Goal: Information Seeking & Learning: Understand process/instructions

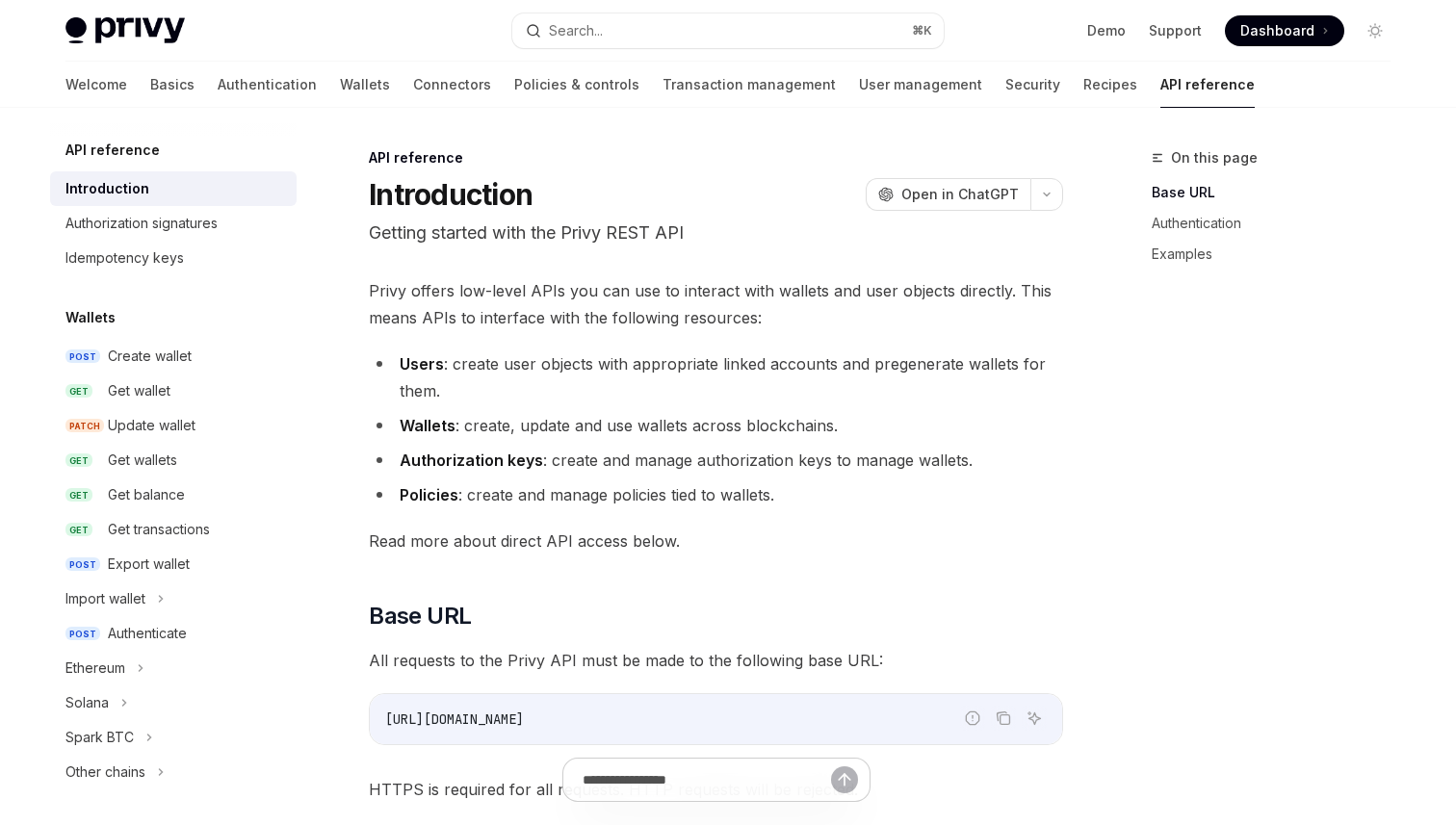
click at [112, 146] on h5 "API reference" at bounding box center [112, 150] width 94 height 23
click at [151, 93] on link "Basics" at bounding box center [172, 84] width 45 height 47
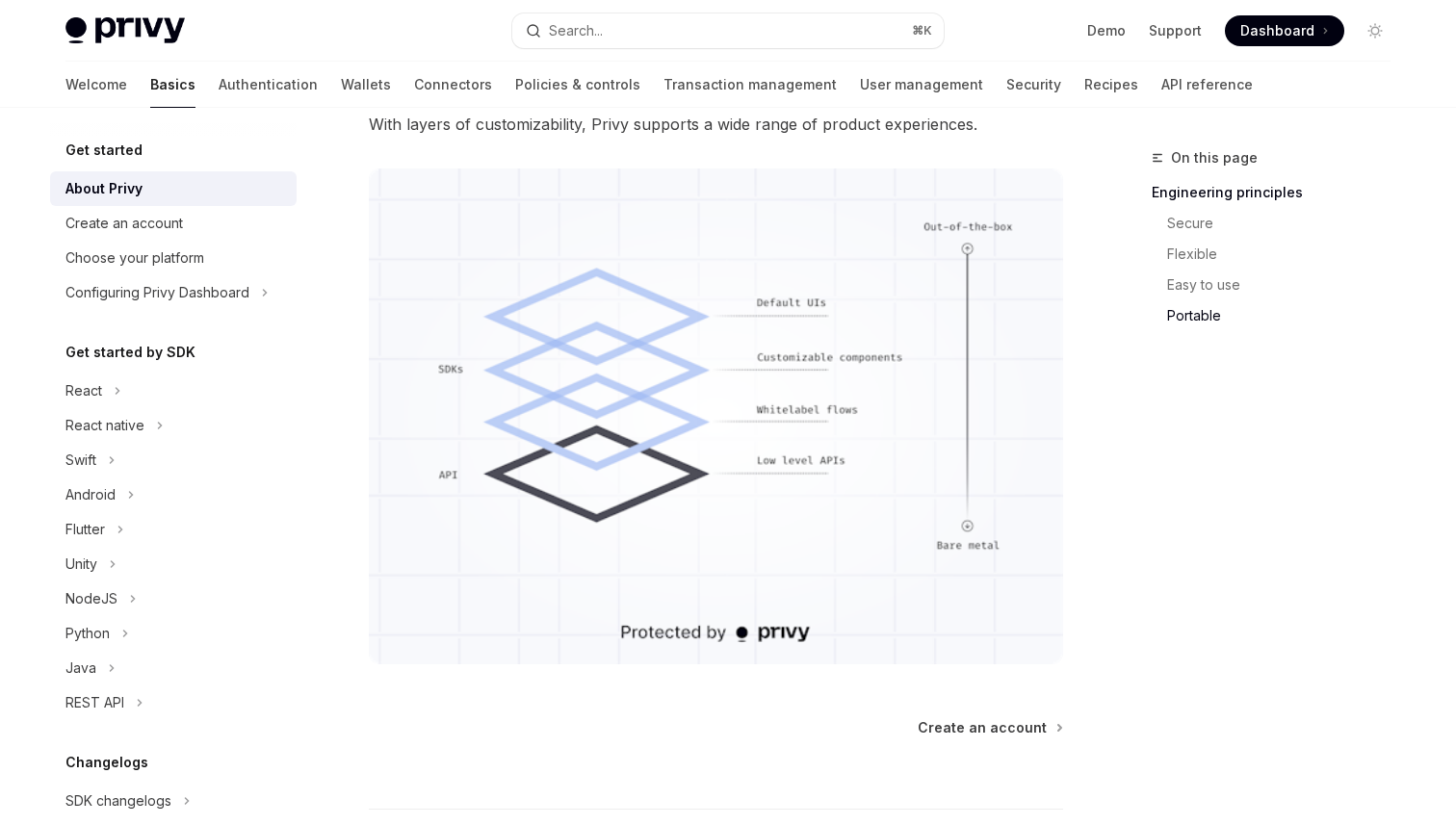
scroll to position [1446, 0]
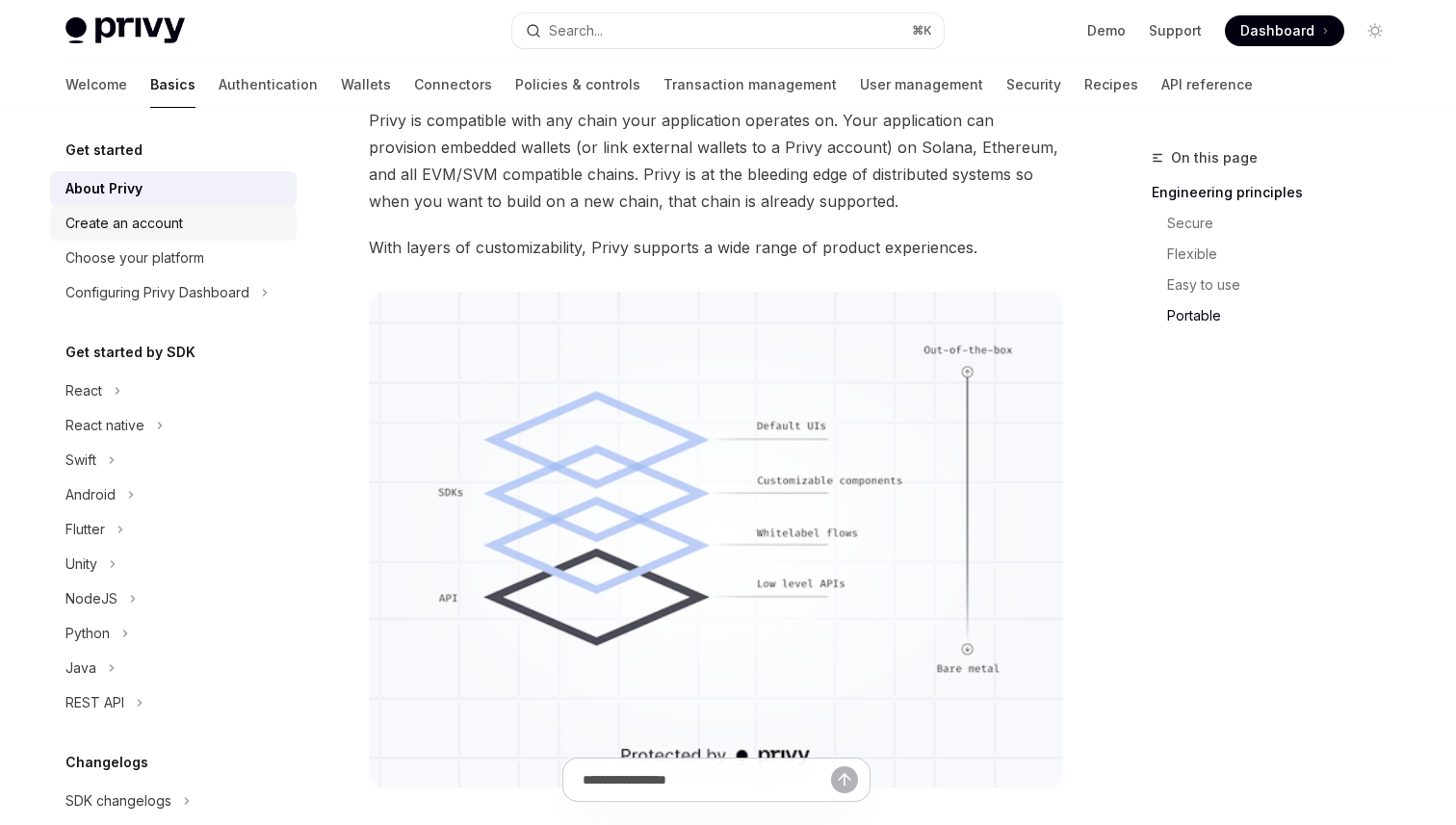
click at [236, 217] on div "Create an account" at bounding box center [175, 223] width 220 height 23
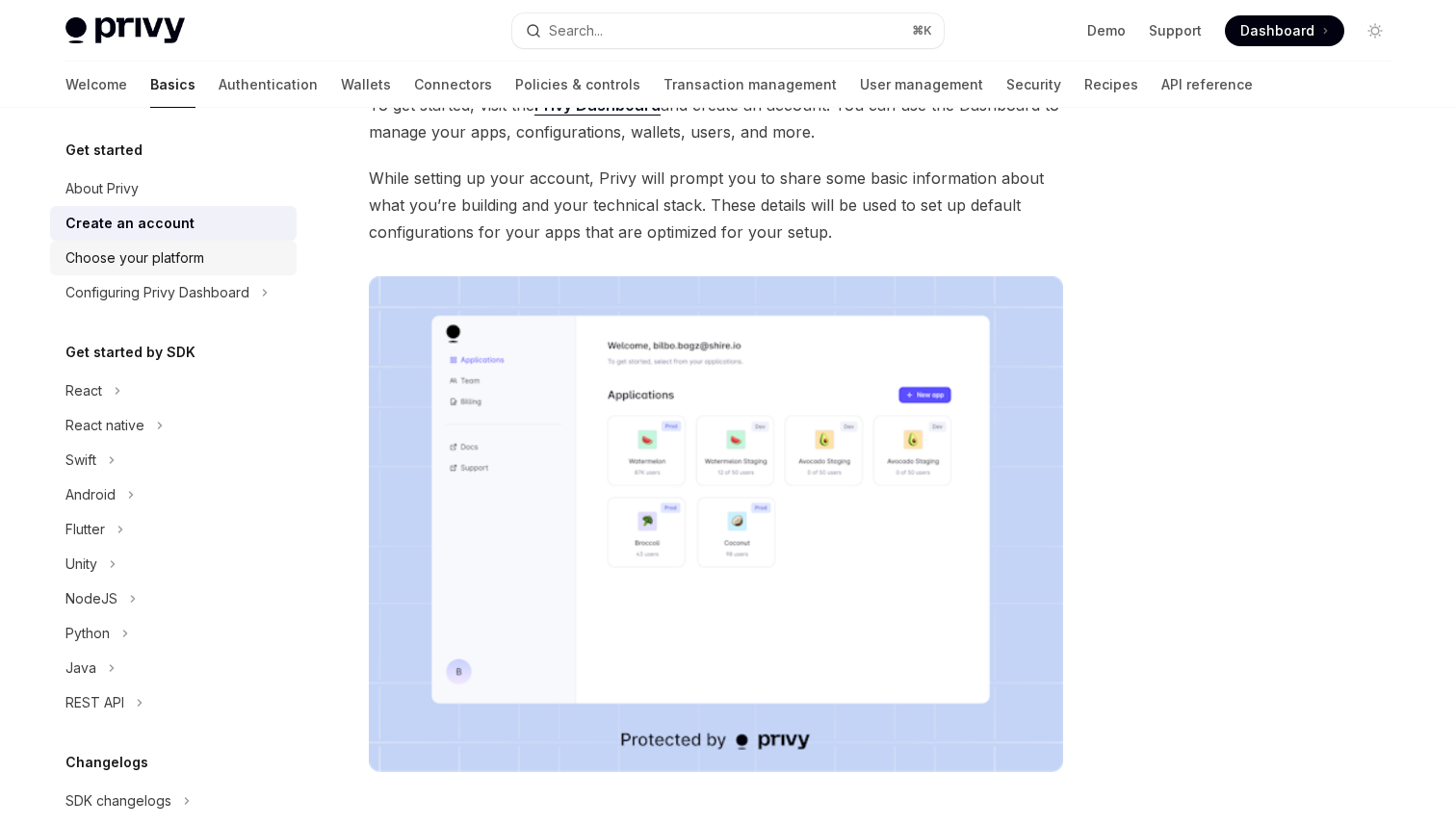
scroll to position [52, 0]
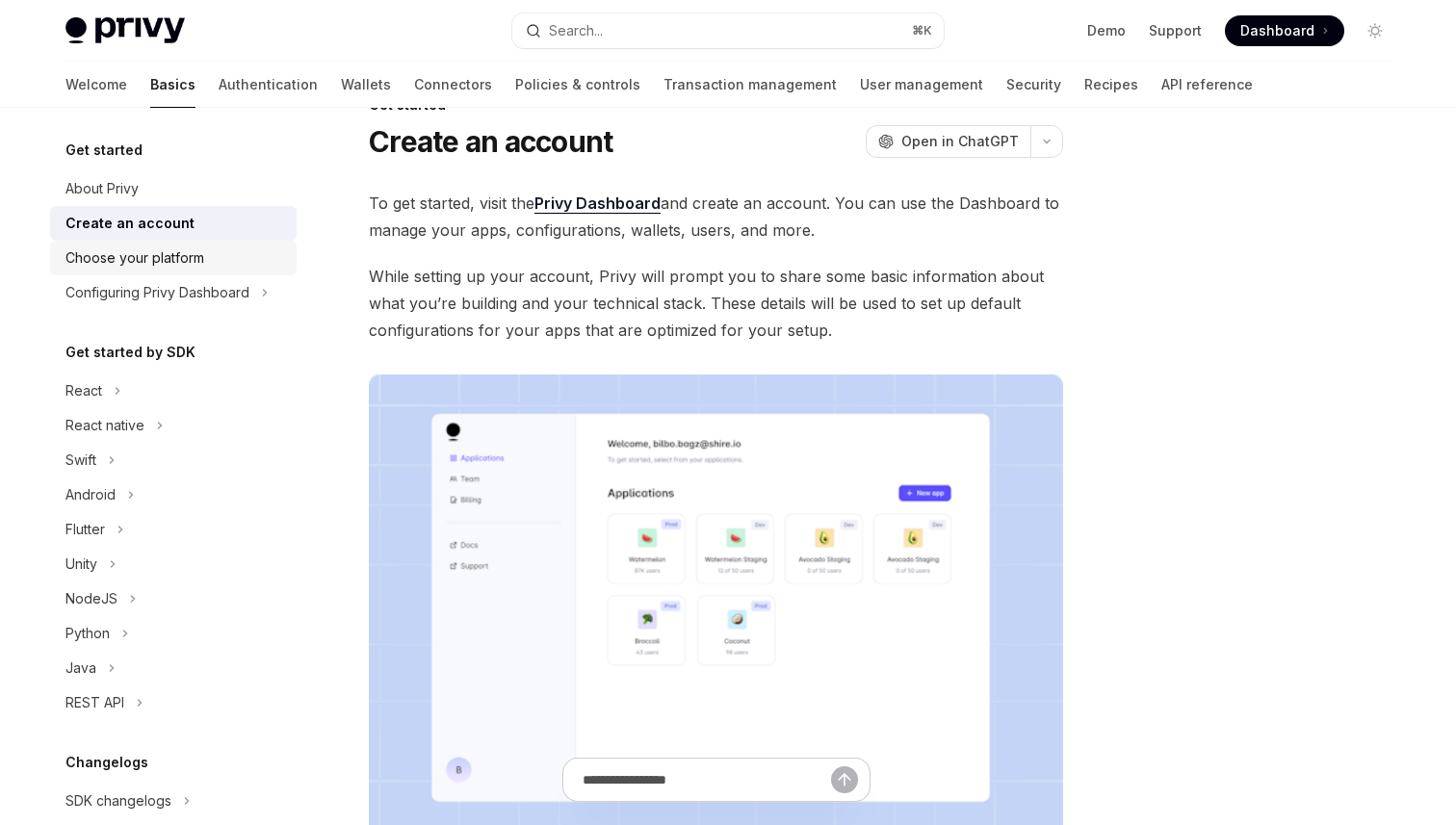
click at [191, 263] on div "Choose your platform" at bounding box center [135, 258] width 139 height 23
type textarea "*"
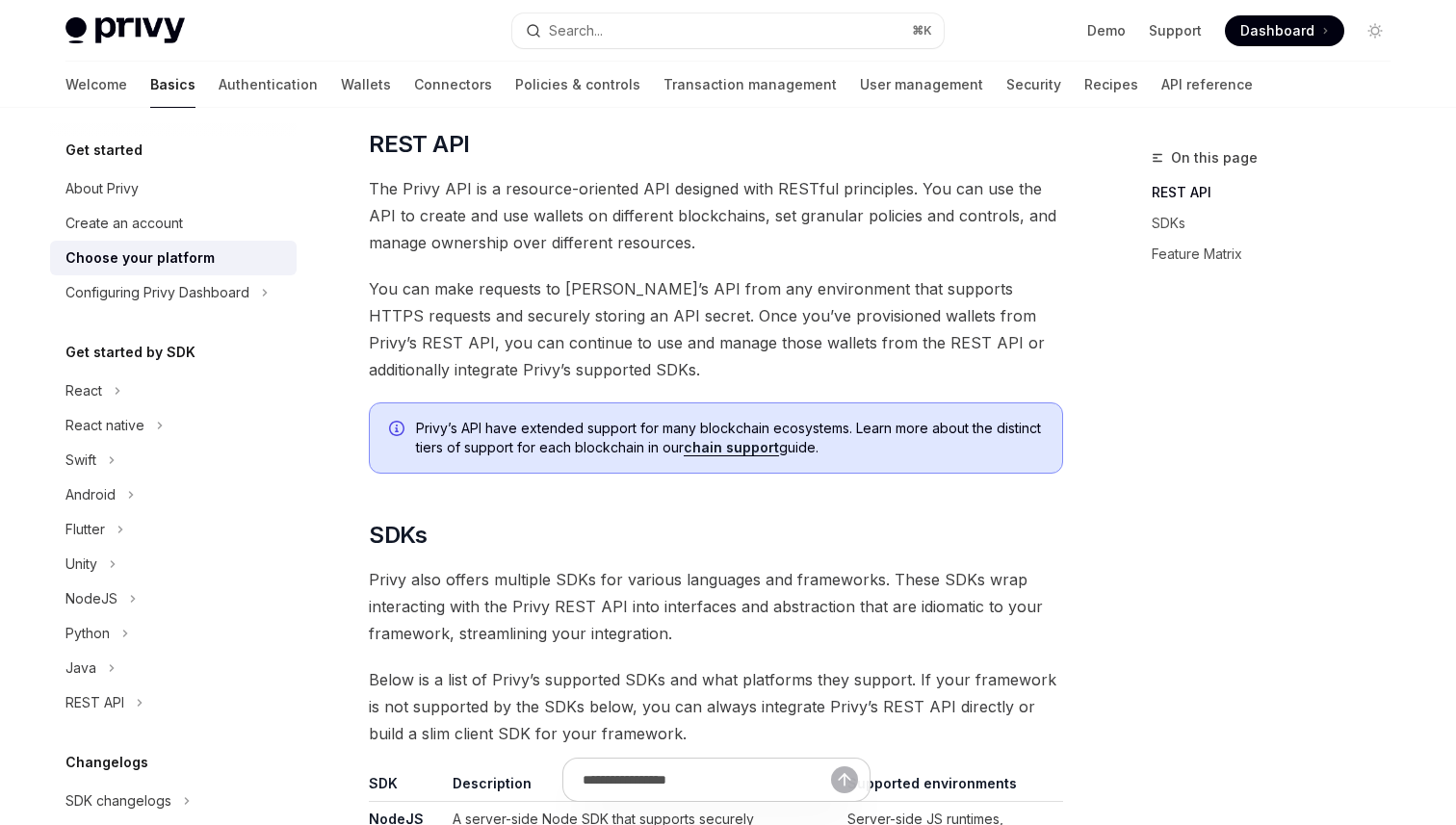
scroll to position [556, 0]
